Goal: Find specific page/section: Find specific page/section

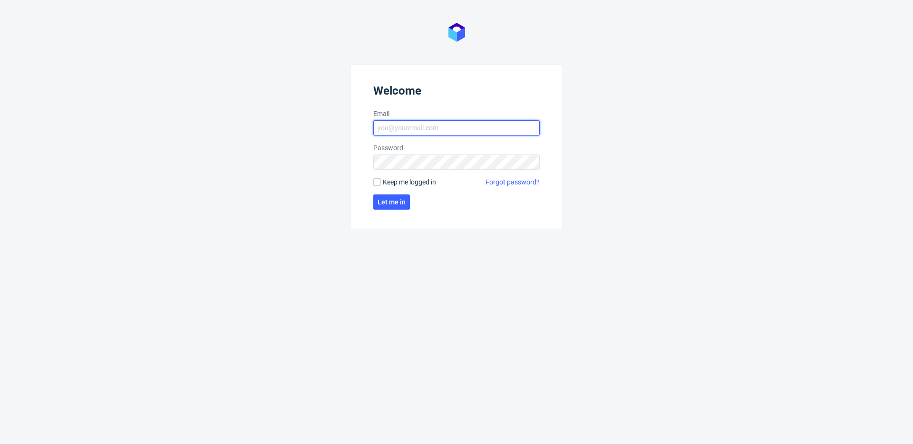
click at [412, 128] on input "Email" at bounding box center [456, 127] width 166 height 15
type input "[PERSON_NAME][EMAIL_ADDRESS][PERSON_NAME][DOMAIN_NAME]"
click at [391, 203] on span "Let me in" at bounding box center [392, 202] width 28 height 7
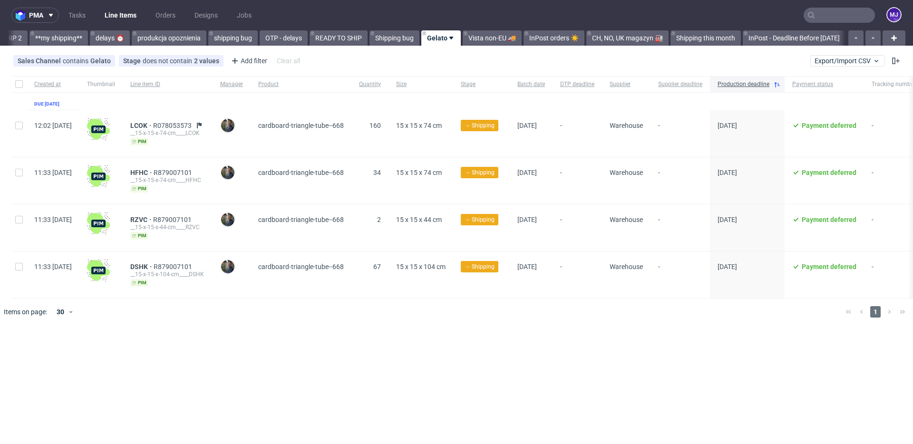
scroll to position [0, 1693]
click at [301, 341] on div "pma Tasks Line Items Orders Designs Jobs MJ All DTP Late Shipped Shipments DTP …" at bounding box center [456, 222] width 913 height 444
click at [211, 334] on div "pma Tasks Line Items Orders Designs Jobs MJ All DTP Late Shipped Shipments DTP …" at bounding box center [456, 222] width 913 height 444
drag, startPoint x: 225, startPoint y: 170, endPoint x: 182, endPoint y: 171, distance: 43.3
click at [182, 171] on div "HFHC R879007101" at bounding box center [167, 173] width 75 height 8
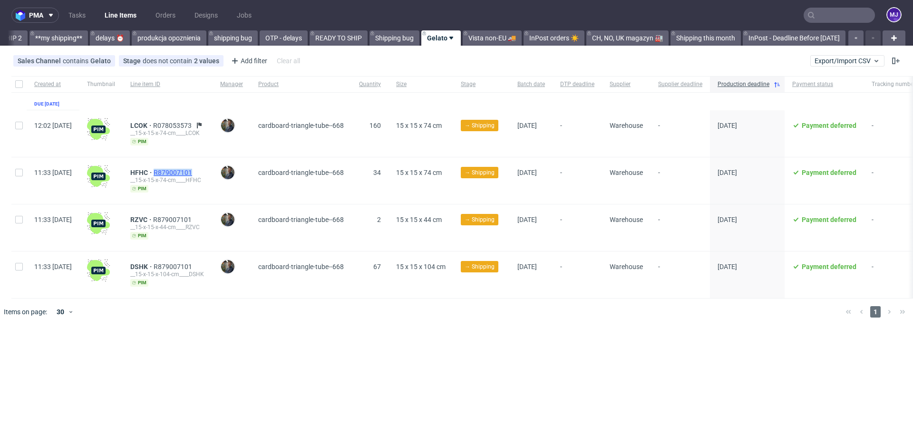
copy span "R879007101"
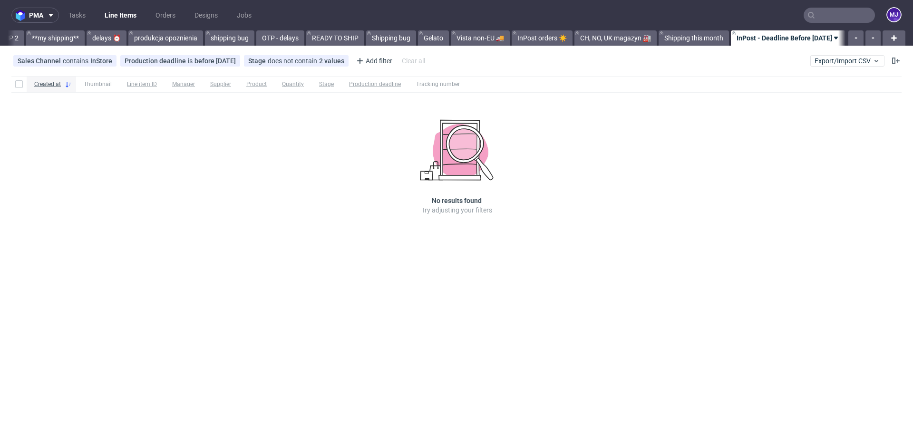
scroll to position [0, 1695]
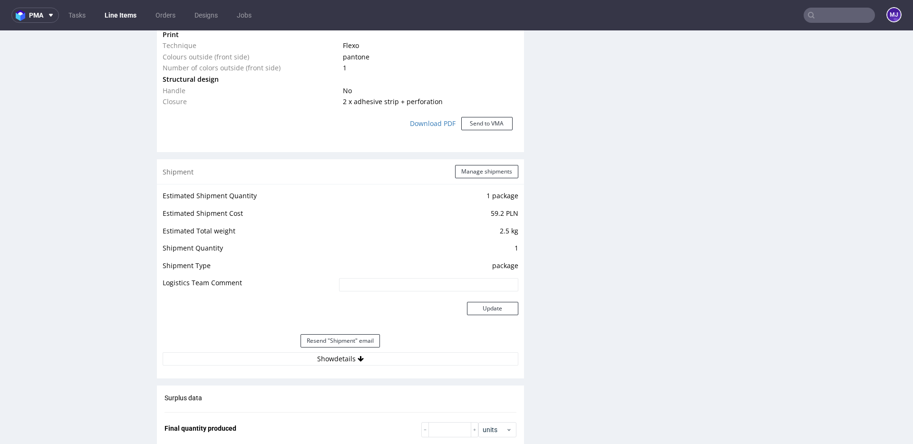
scroll to position [1218, 0]
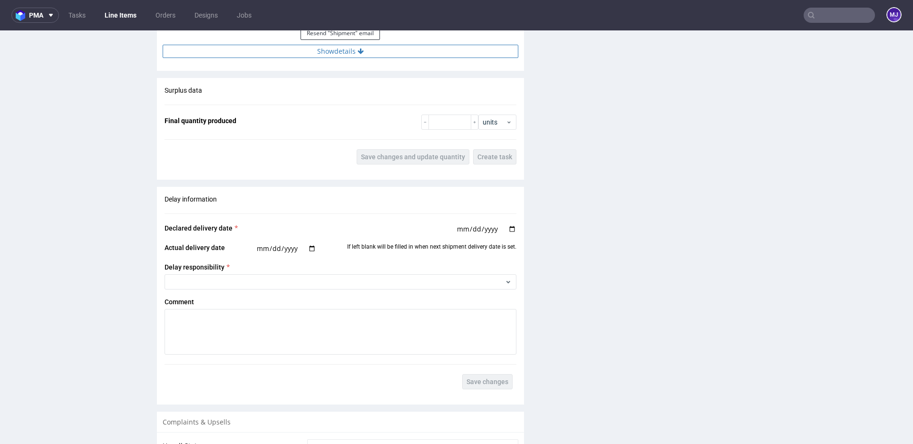
click at [340, 52] on button "Show details" at bounding box center [341, 51] width 356 height 13
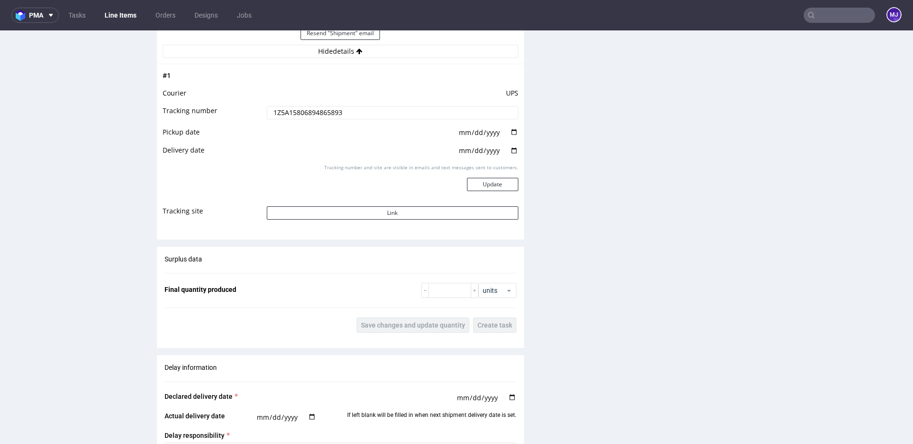
click at [296, 112] on input "1Z5A15806894865893" at bounding box center [393, 112] width 252 height 13
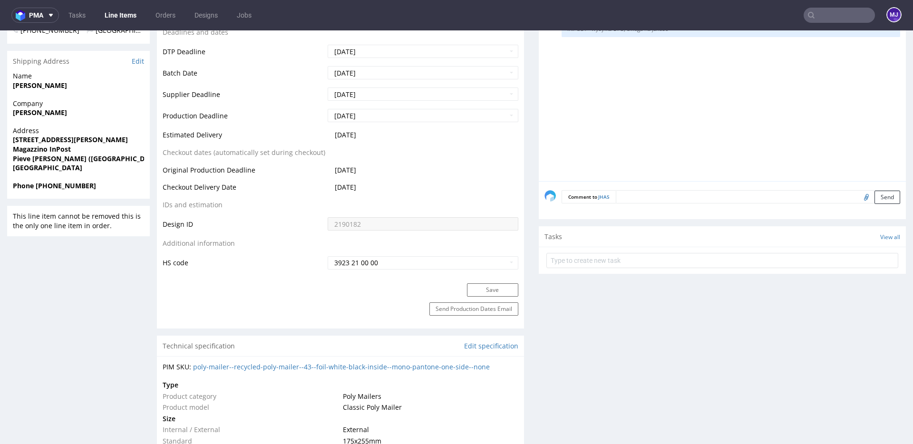
scroll to position [253, 0]
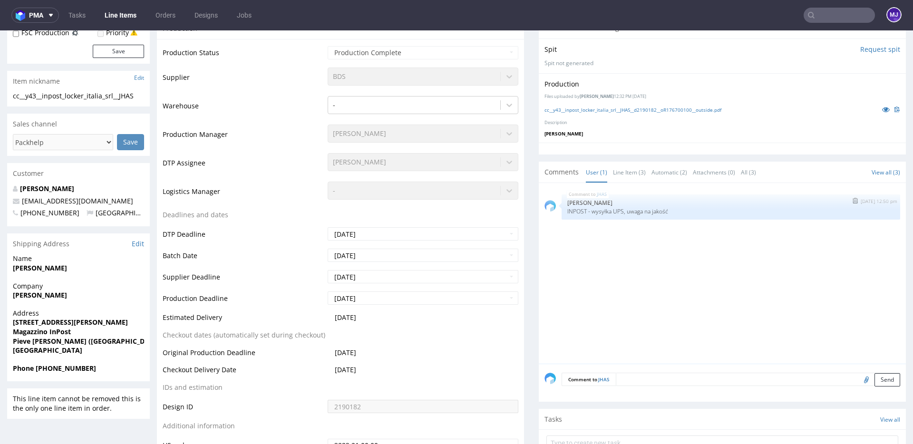
click at [630, 211] on p "INPOST - wysyłka UPS, uwaga na jakość" at bounding box center [730, 211] width 327 height 7
drag, startPoint x: 630, startPoint y: 211, endPoint x: 670, endPoint y: 211, distance: 39.5
click at [670, 211] on p "INPOST - wysyłka UPS, uwaga na jakość" at bounding box center [730, 211] width 327 height 7
click at [662, 211] on p "INPOST - wysyłka UPS, uwaga na jakość" at bounding box center [730, 211] width 327 height 7
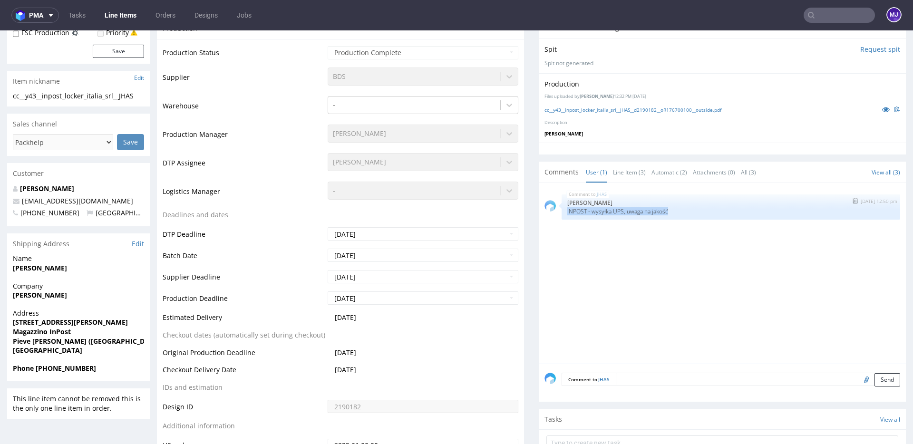
drag, startPoint x: 662, startPoint y: 211, endPoint x: 570, endPoint y: 210, distance: 91.8
click at [570, 210] on p "INPOST - wysyłka UPS, uwaga na jakość" at bounding box center [730, 211] width 327 height 7
drag, startPoint x: 570, startPoint y: 210, endPoint x: 671, endPoint y: 210, distance: 100.8
click at [671, 210] on p "INPOST - wysyłka UPS, uwaga na jakość" at bounding box center [730, 211] width 327 height 7
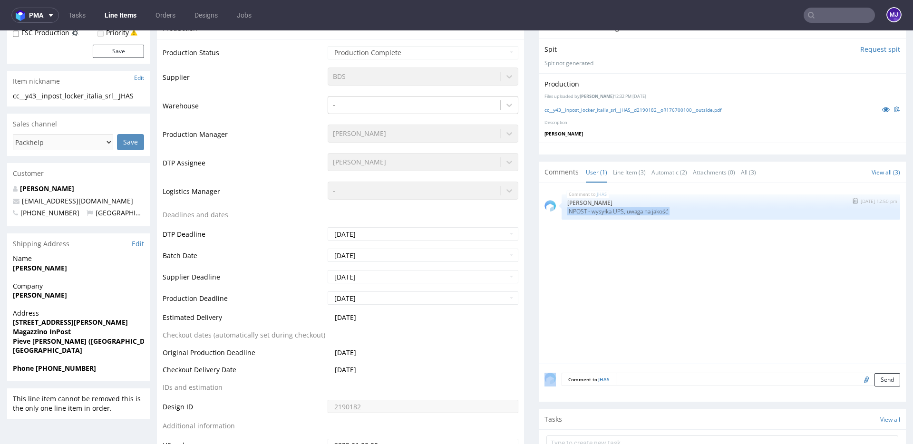
click at [664, 210] on p "INPOST - wysyłka UPS, uwaga na jakość" at bounding box center [730, 211] width 327 height 7
drag, startPoint x: 664, startPoint y: 210, endPoint x: 568, endPoint y: 212, distance: 95.6
click at [568, 212] on p "INPOST - wysyłka UPS, uwaga na jakość" at bounding box center [730, 211] width 327 height 7
drag, startPoint x: 568, startPoint y: 212, endPoint x: 683, endPoint y: 212, distance: 115.1
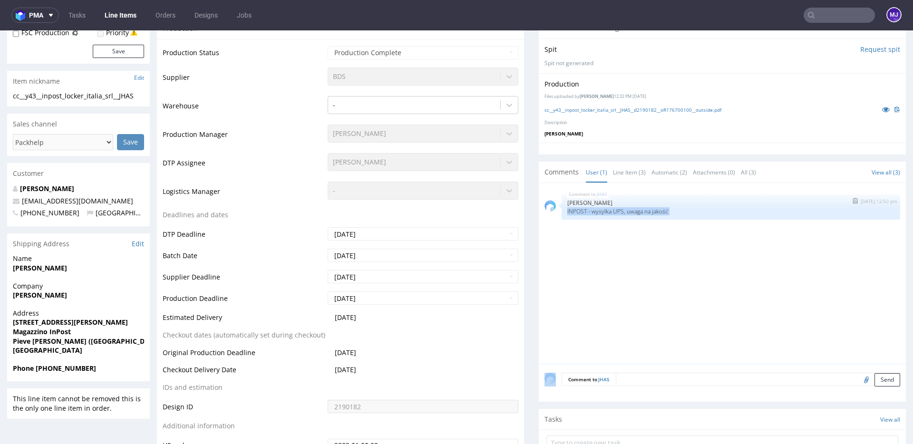
click at [683, 212] on p "INPOST - wysyłka UPS, uwaga na jakość" at bounding box center [730, 211] width 327 height 7
click at [276, 204] on td "Logistics Manager" at bounding box center [244, 195] width 163 height 29
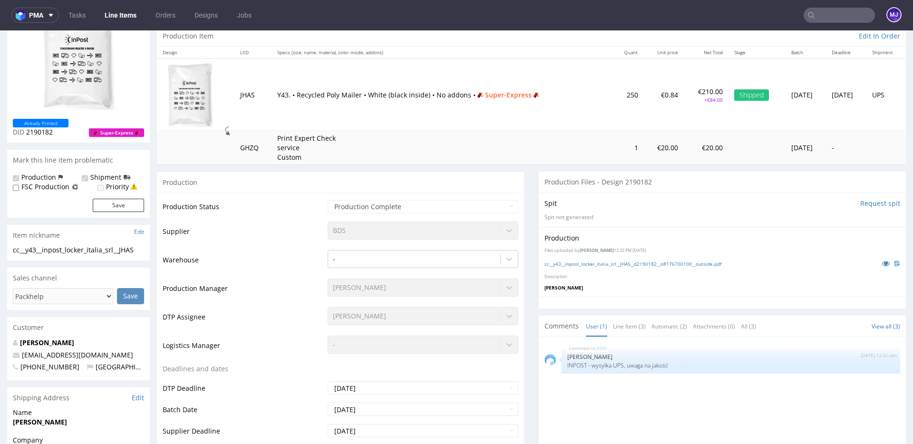
scroll to position [0, 0]
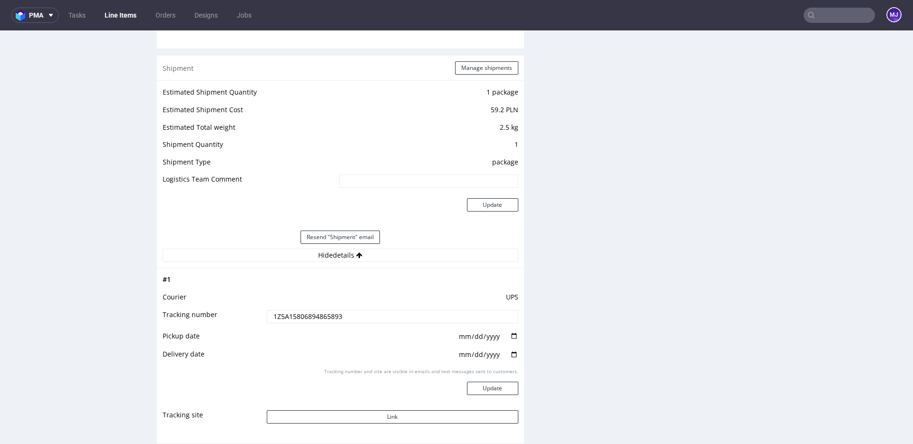
scroll to position [1091, 0]
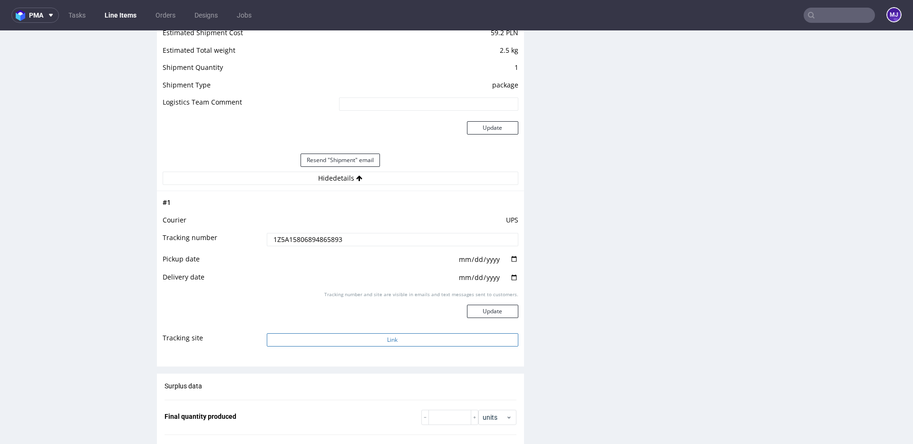
click at [370, 338] on button "Link" at bounding box center [393, 339] width 252 height 13
